Goal: Information Seeking & Learning: Learn about a topic

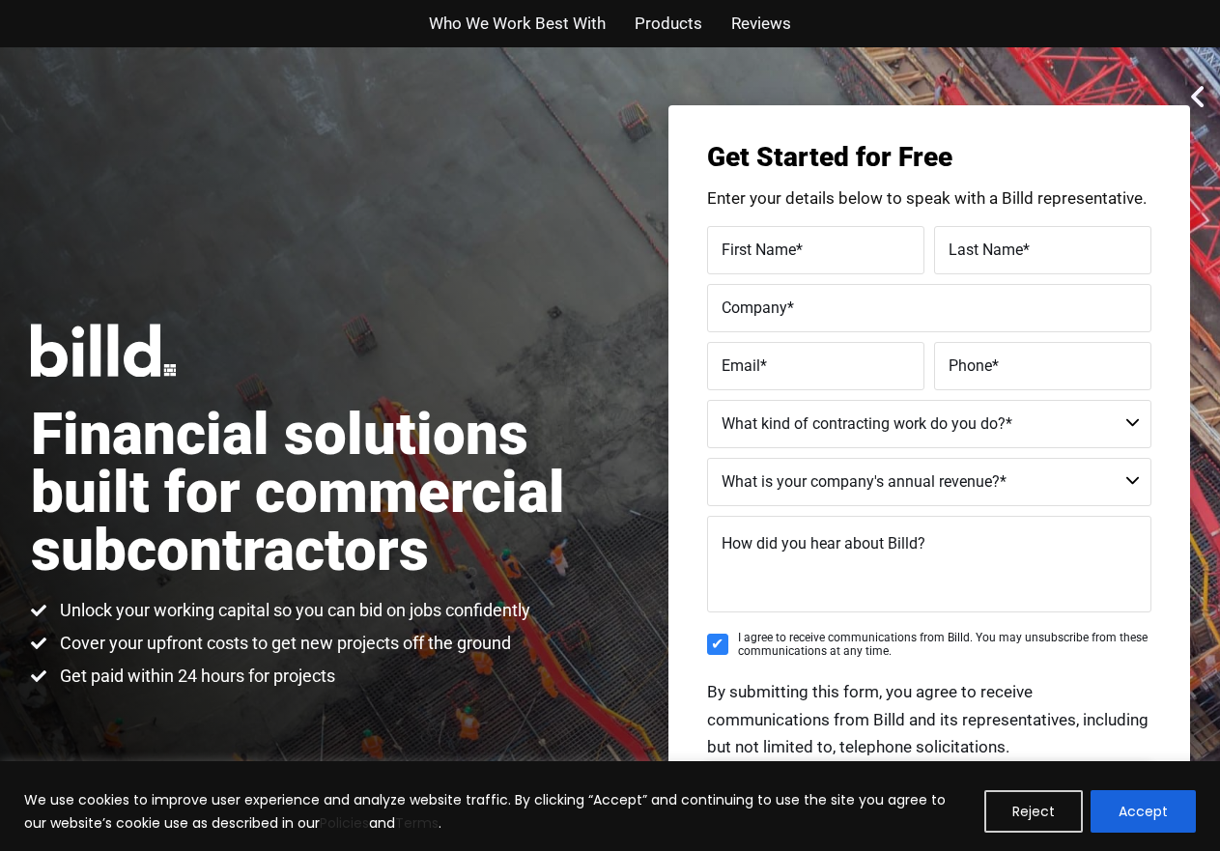
click at [547, 25] on span "Who We Work Best With" at bounding box center [517, 24] width 177 height 28
click at [681, 16] on span "Products" at bounding box center [669, 24] width 68 height 28
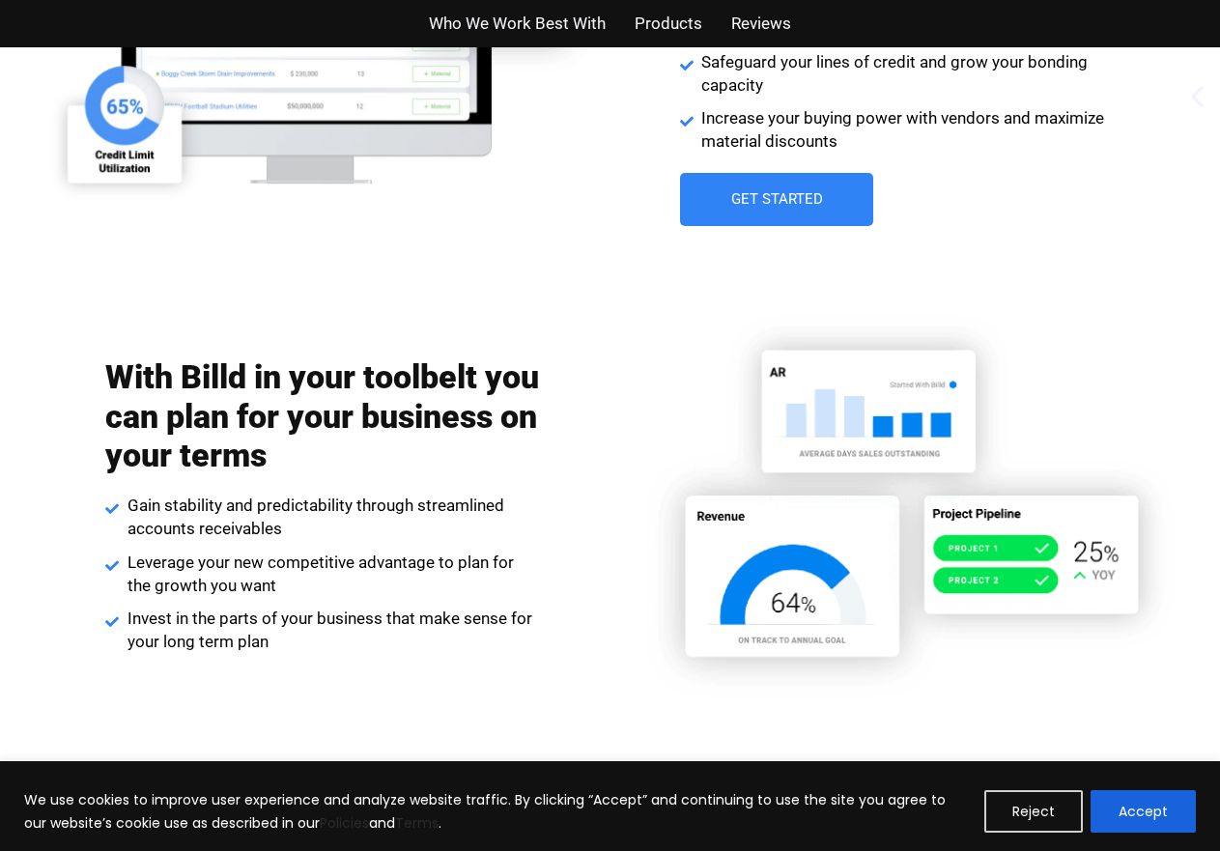
scroll to position [3765, 0]
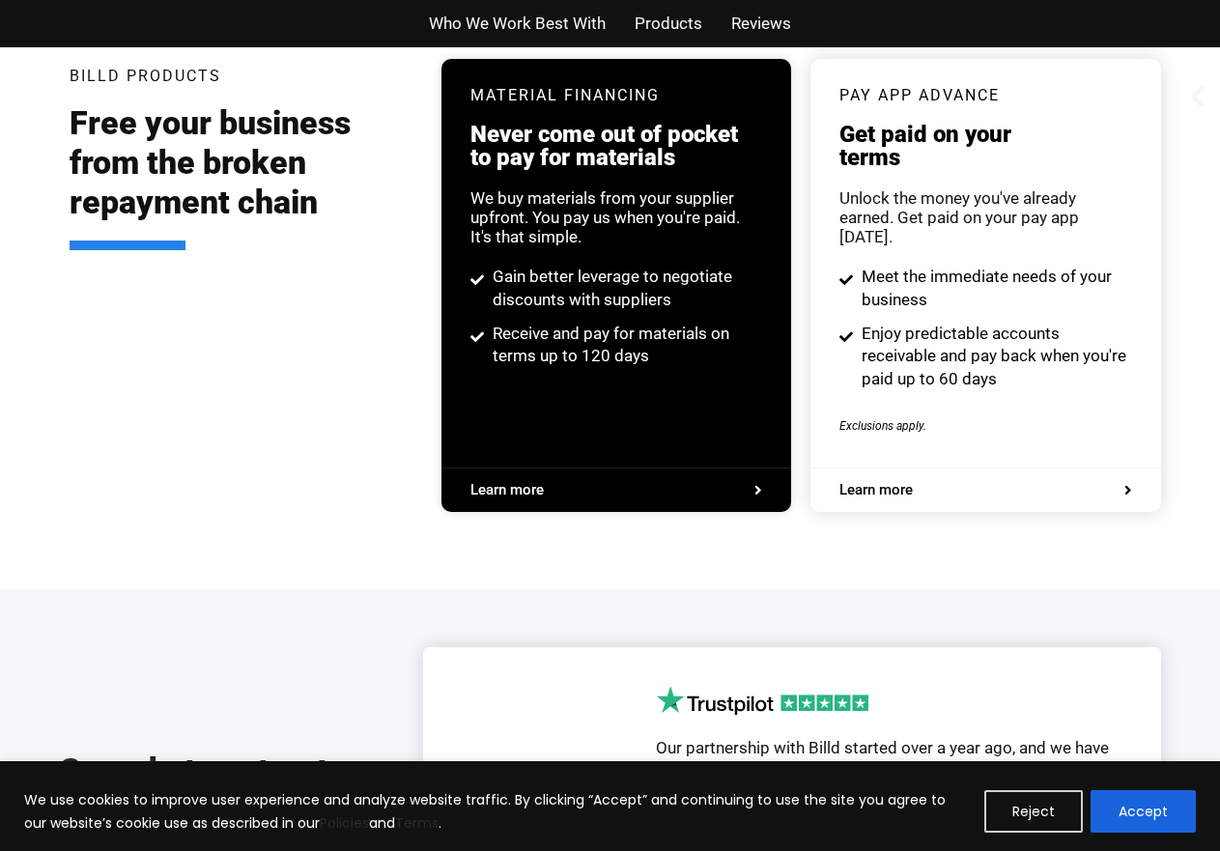
click at [689, 23] on span "Products" at bounding box center [669, 24] width 68 height 28
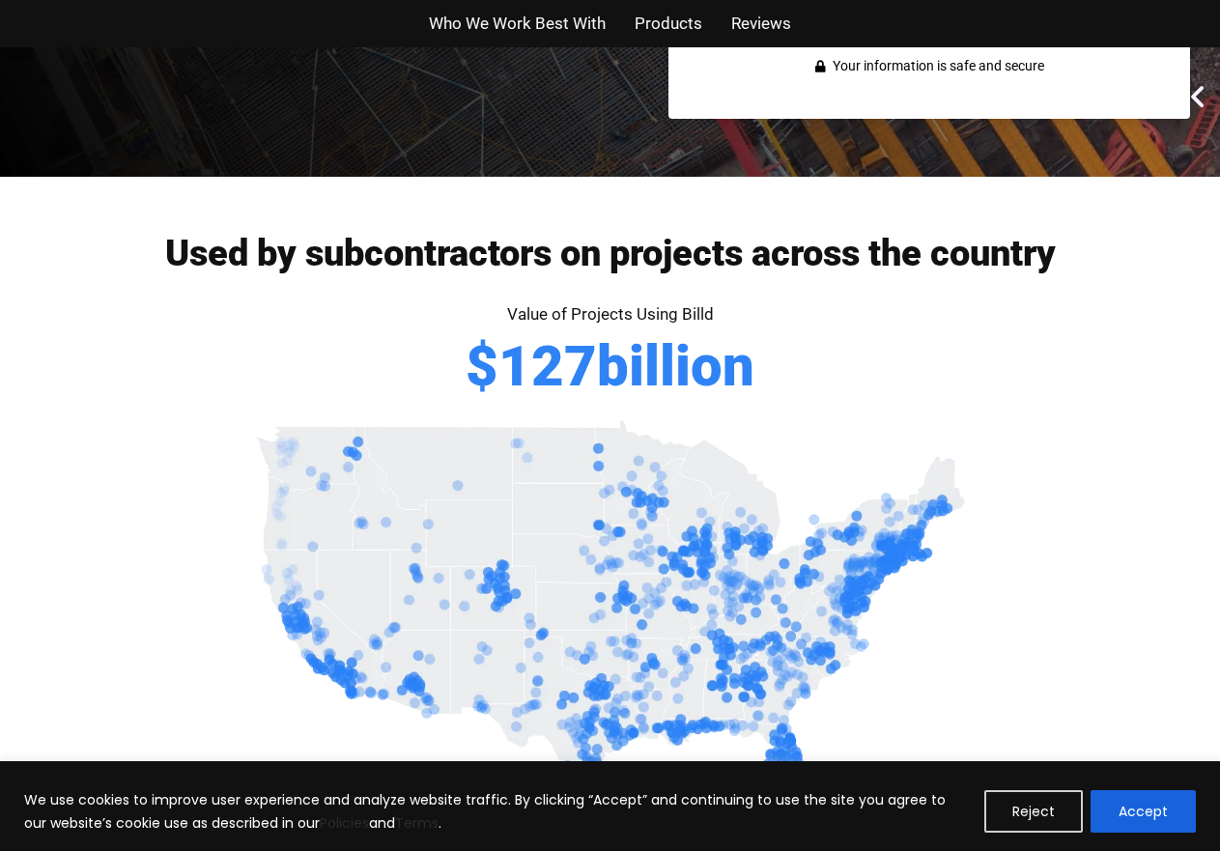
scroll to position [774, 0]
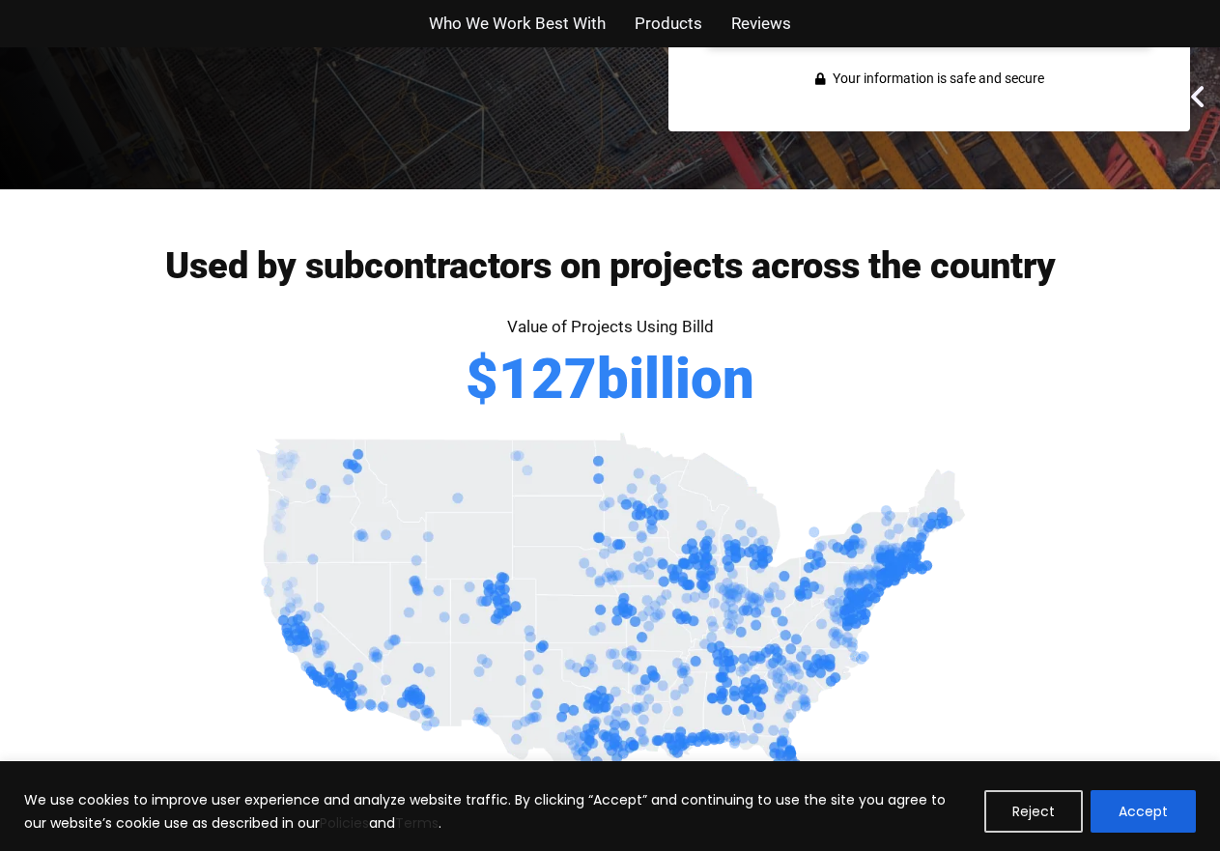
click at [766, 21] on span "Reviews" at bounding box center [761, 24] width 60 height 28
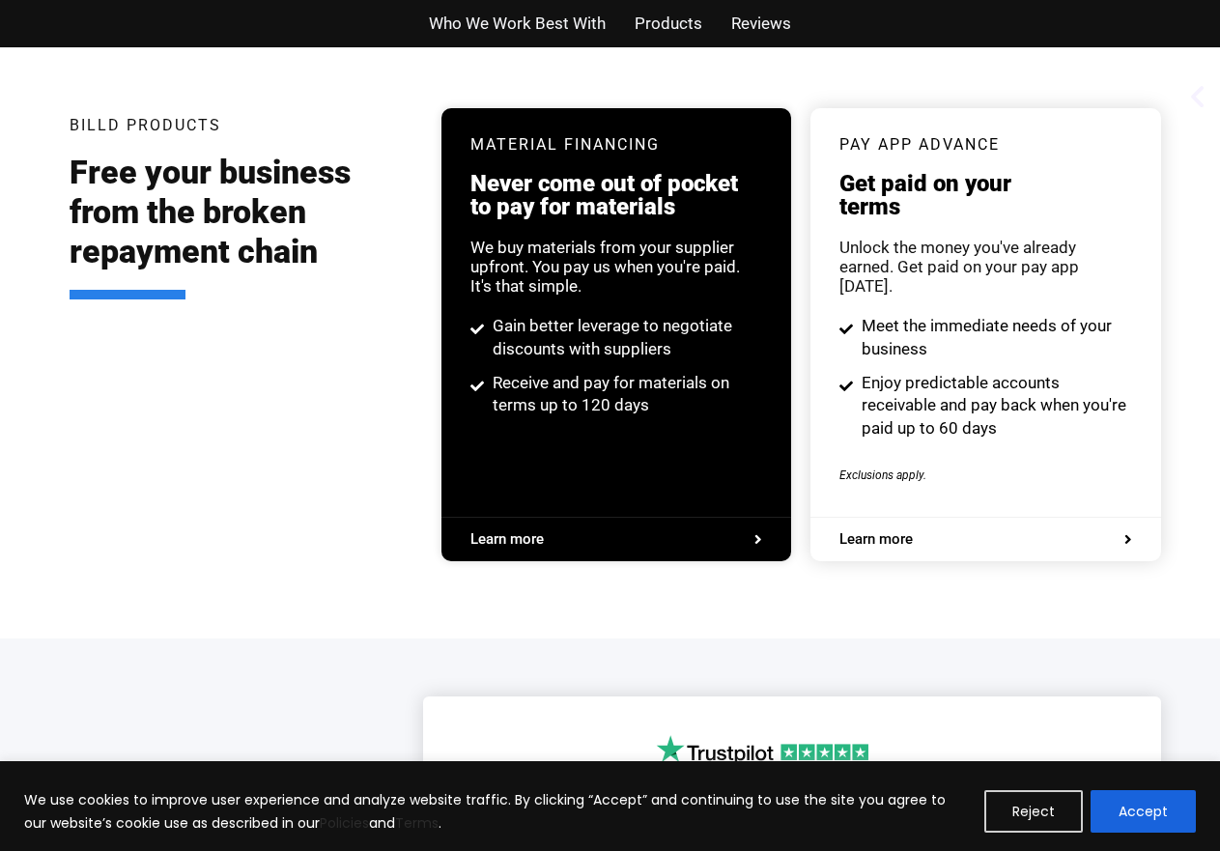
scroll to position [4334, 0]
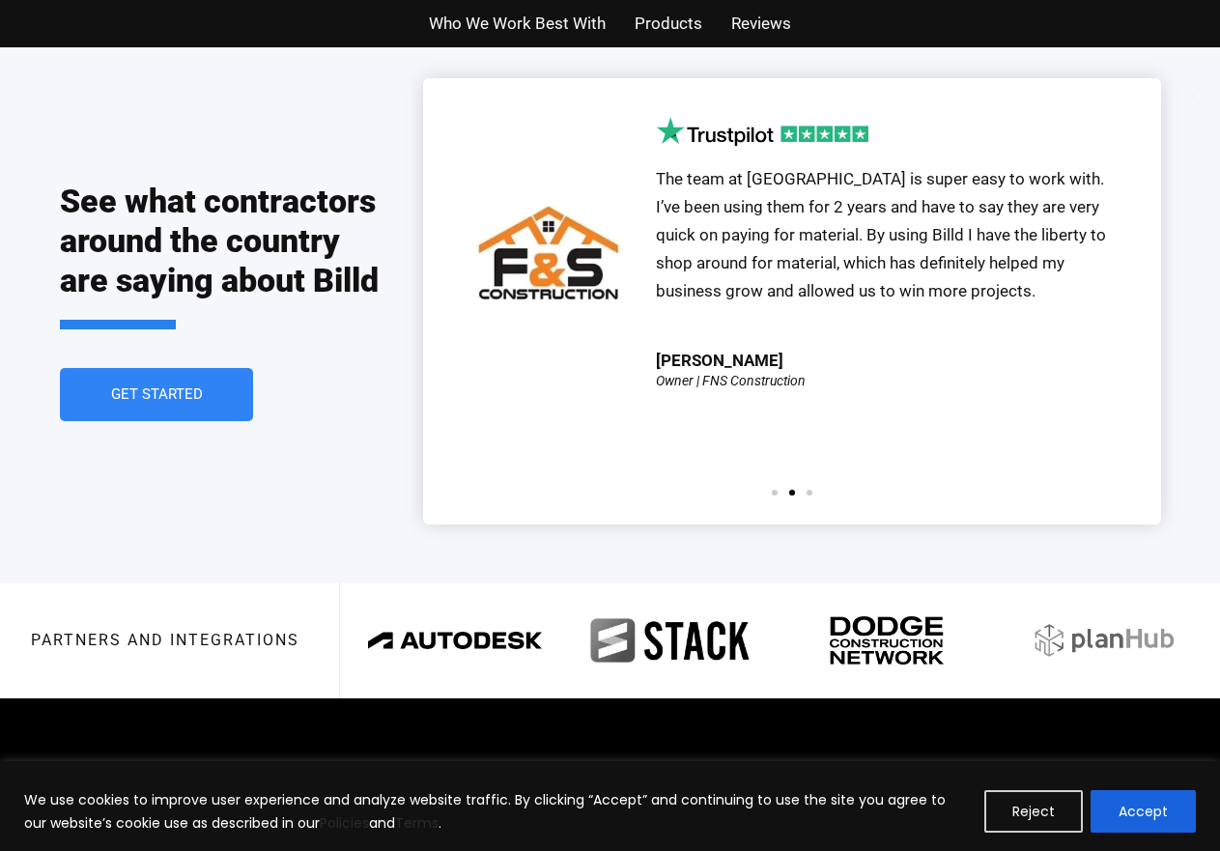
click at [803, 441] on div "Our partnership with Billd started over a year ago, and we have been extremely …" at bounding box center [792, 301] width 680 height 388
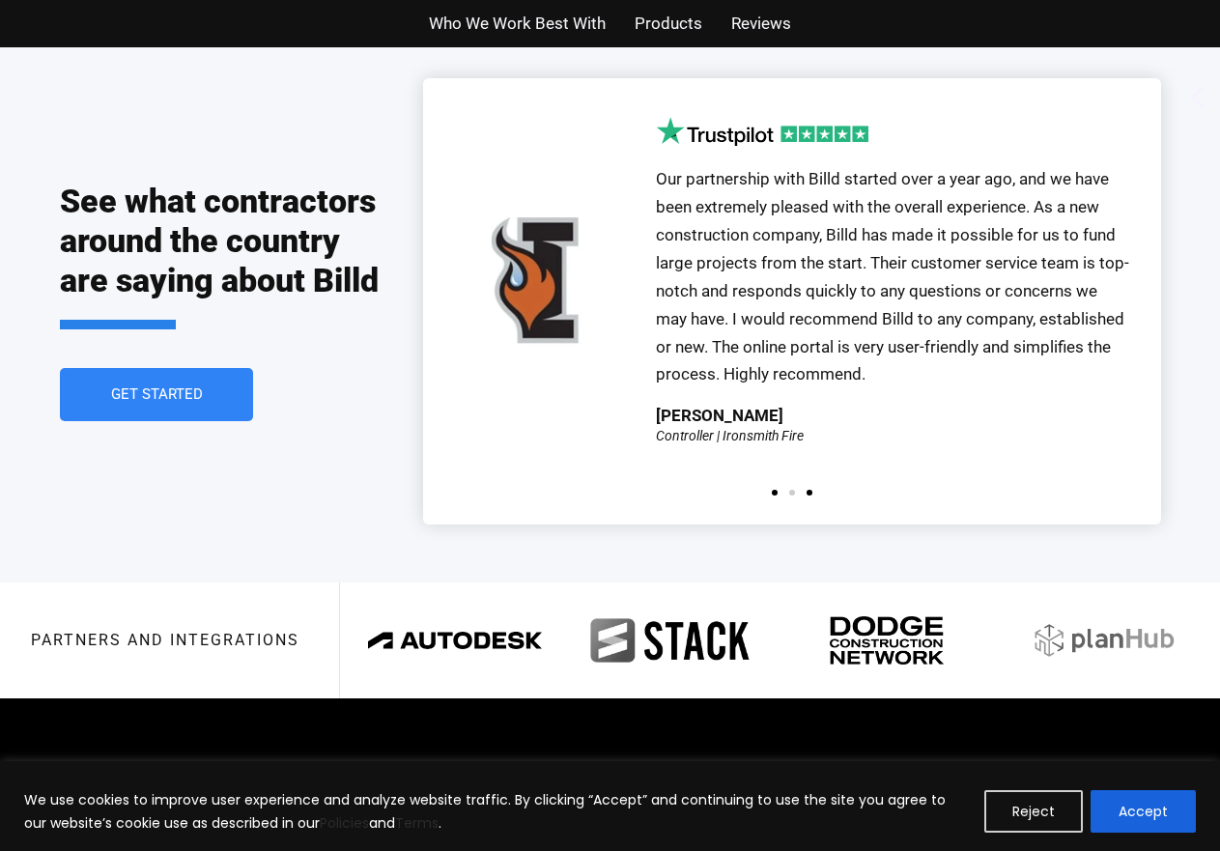
click at [774, 490] on span "Go to slide 1" at bounding box center [775, 493] width 6 height 6
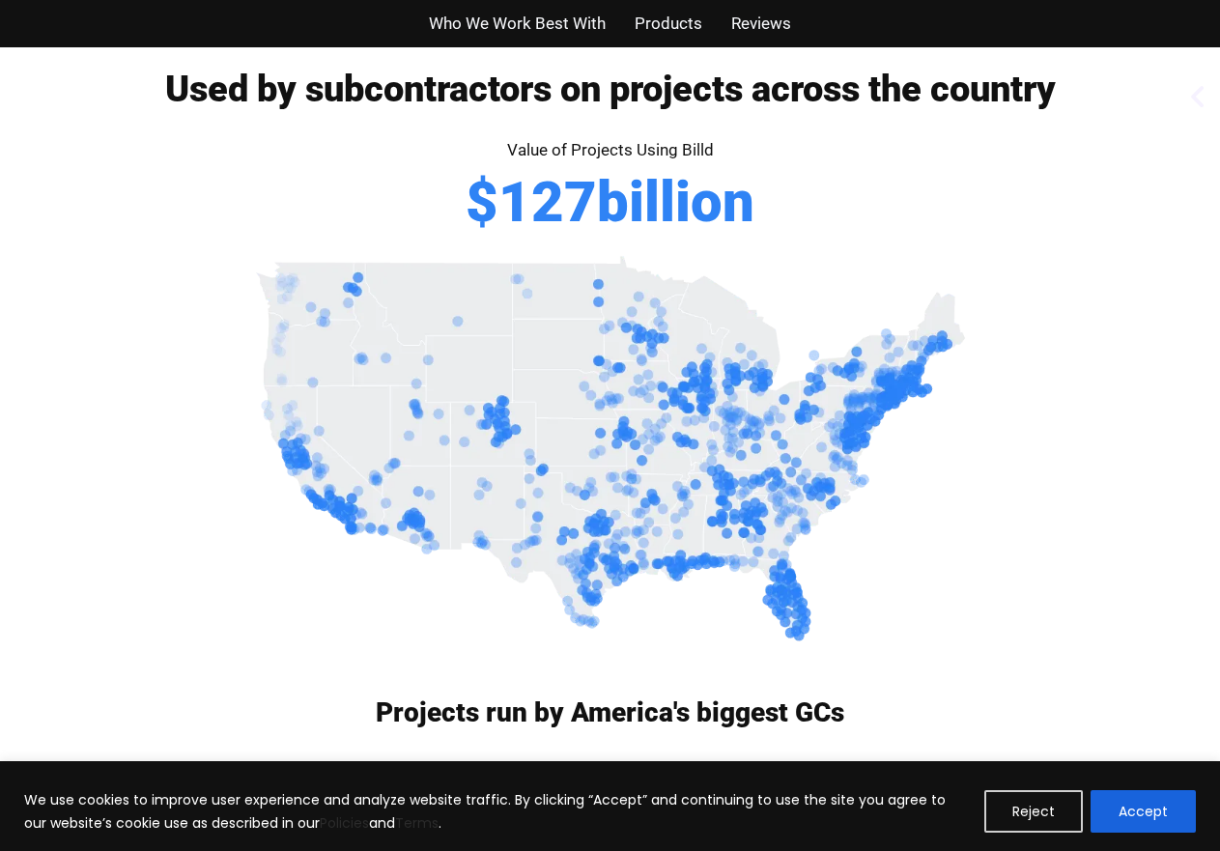
scroll to position [208, 0]
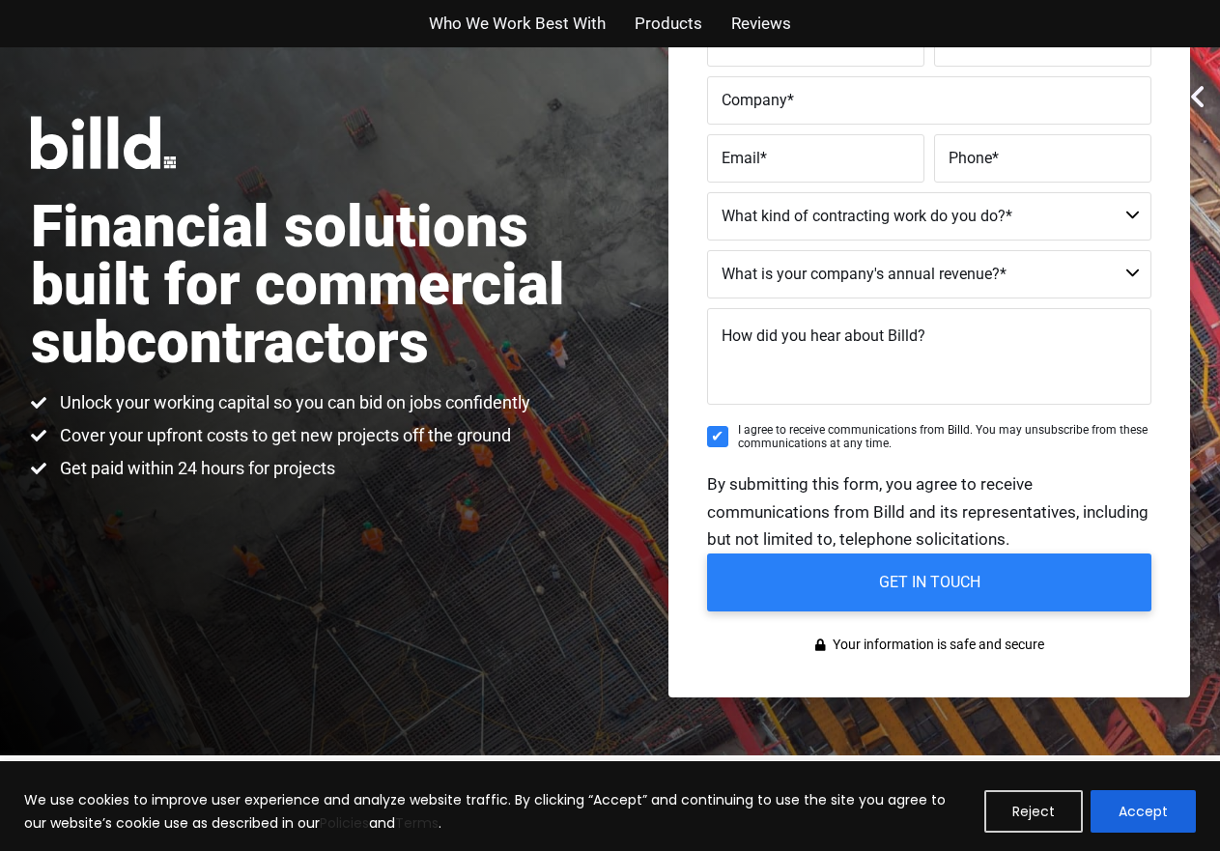
click at [665, 26] on span "Products" at bounding box center [669, 24] width 68 height 28
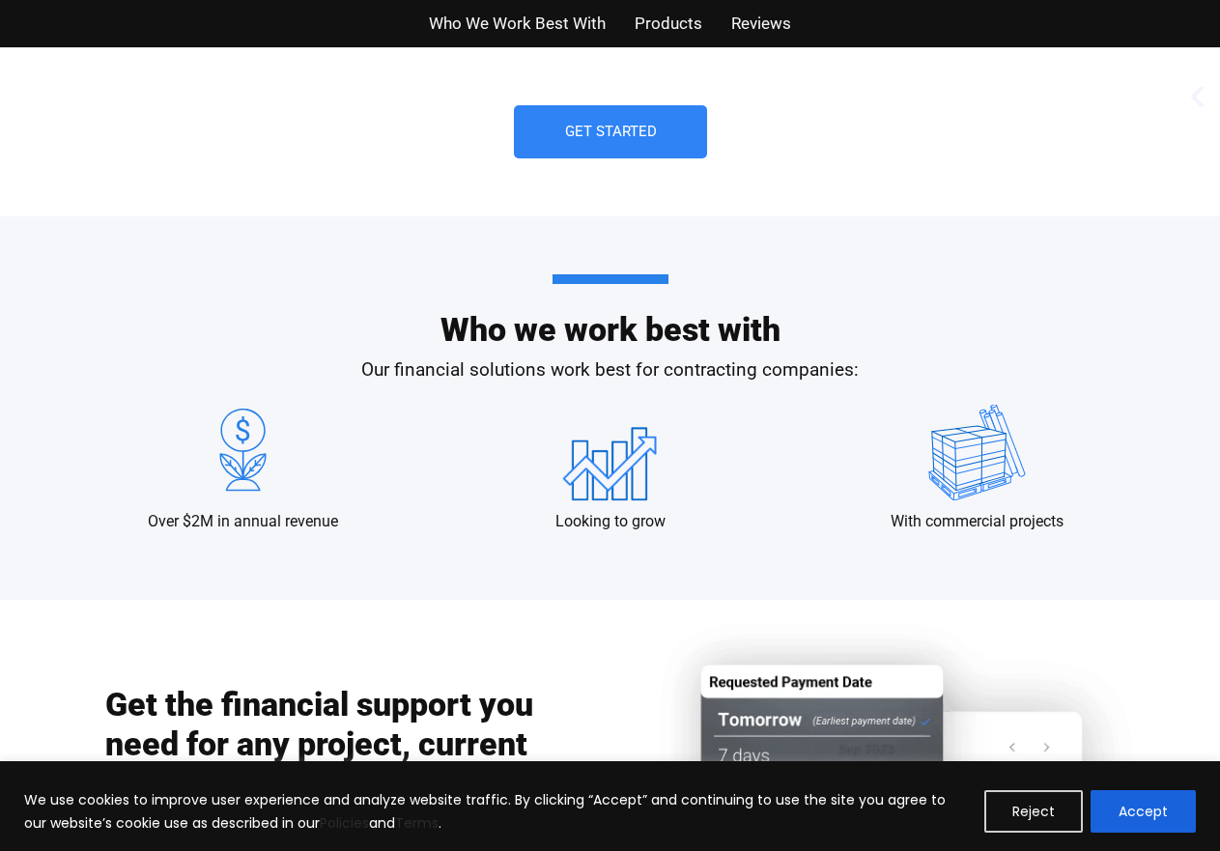
scroll to position [1755, 0]
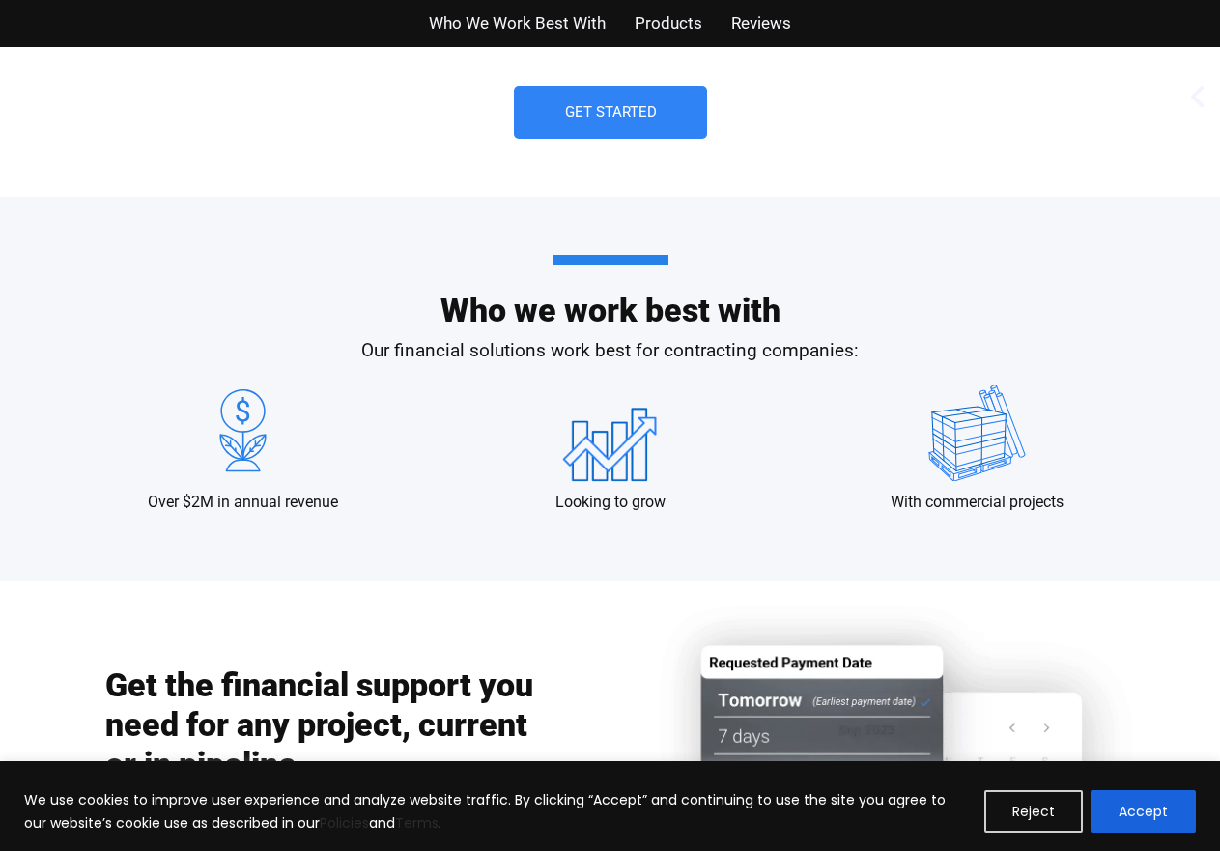
click at [238, 467] on img at bounding box center [242, 433] width 105 height 97
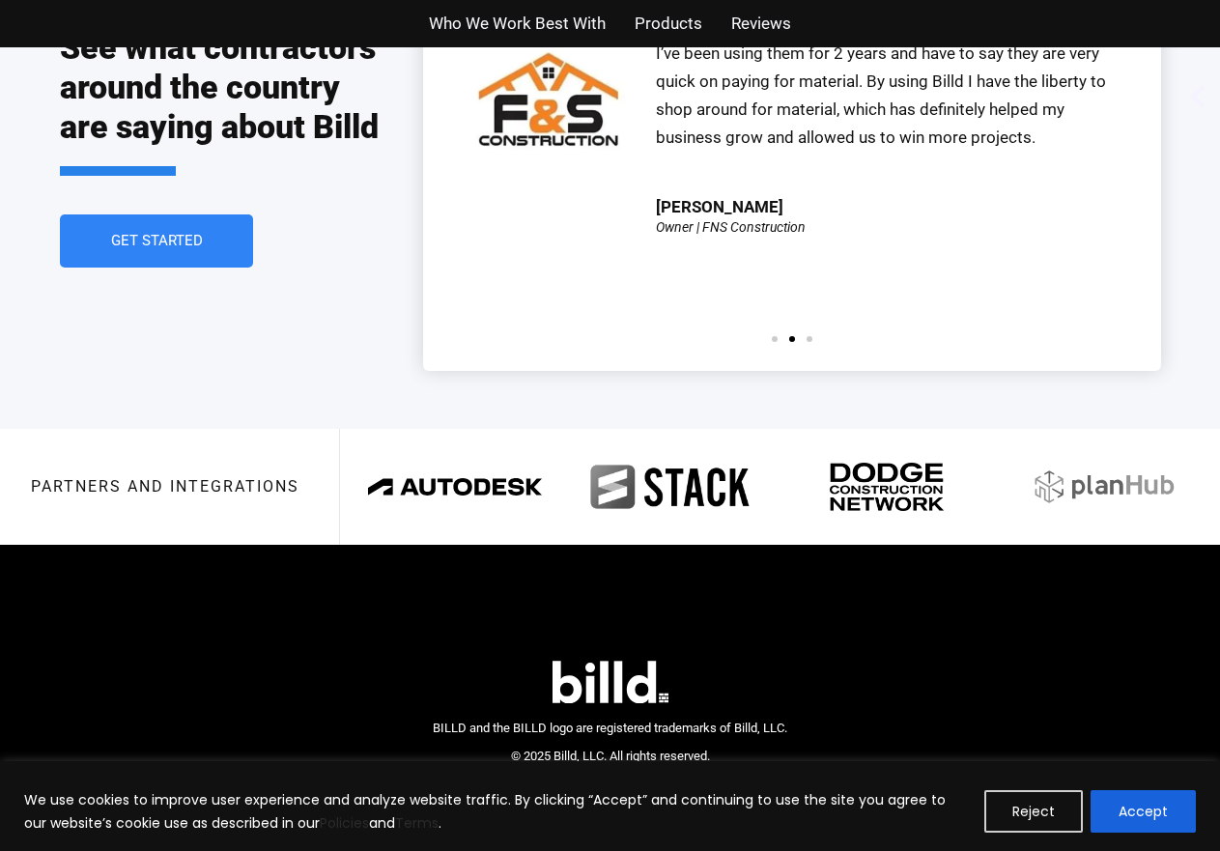
scroll to position [4503, 0]
